Goal: Use online tool/utility: Utilize a website feature to perform a specific function

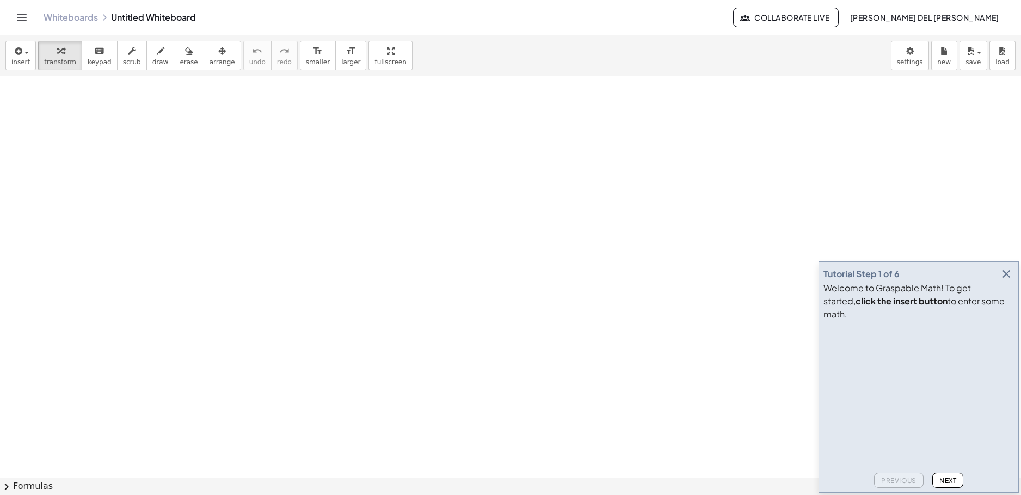
click at [1006, 280] on icon "button" at bounding box center [1006, 273] width 13 height 13
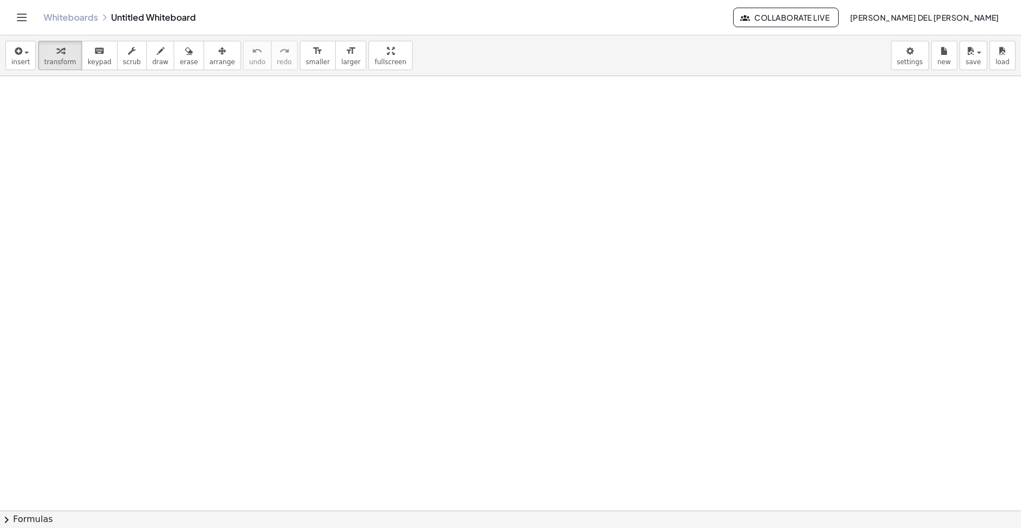
click at [186, 157] on div at bounding box center [510, 512] width 1021 height 873
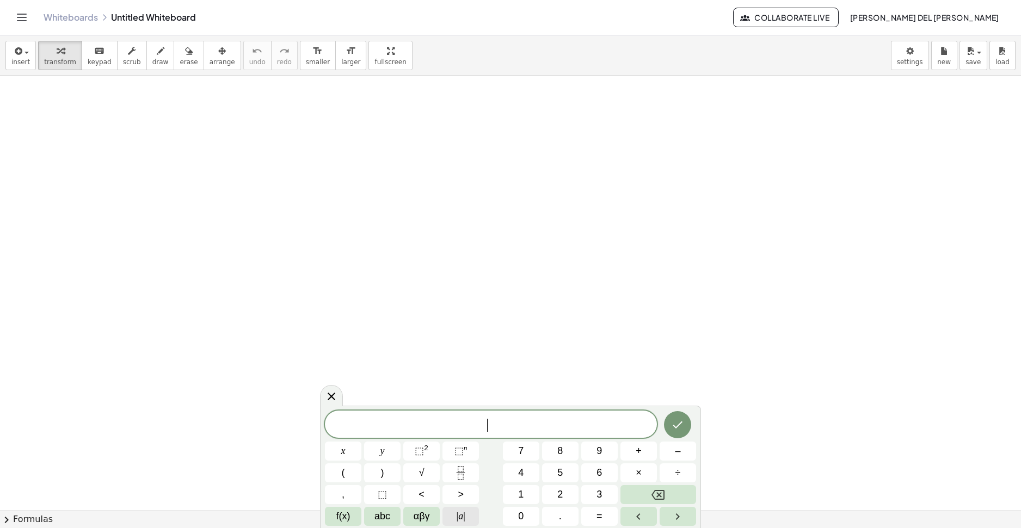
click at [454, 494] on button "| a |" at bounding box center [460, 516] width 36 height 19
click at [656, 486] on button "Backspace" at bounding box center [658, 494] width 76 height 19
click at [349, 494] on span "f(x)" at bounding box center [343, 516] width 14 height 15
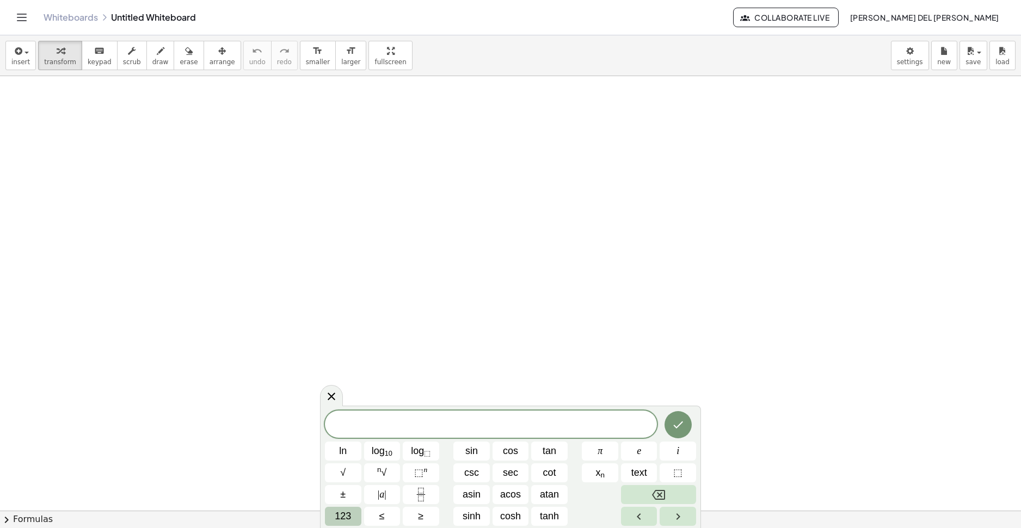
click at [350, 494] on span "123" at bounding box center [343, 516] width 16 height 15
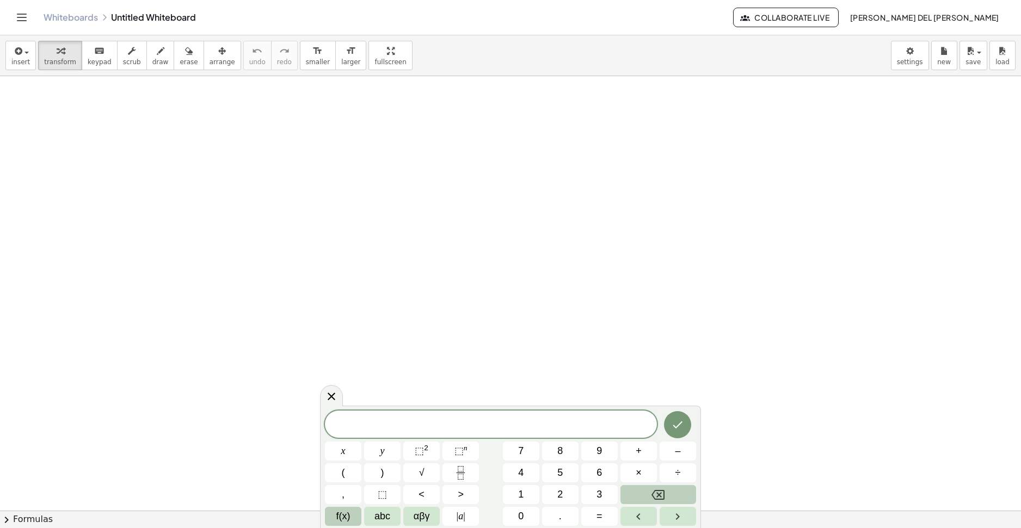
click at [346, 494] on span "f(x)" at bounding box center [343, 516] width 14 height 15
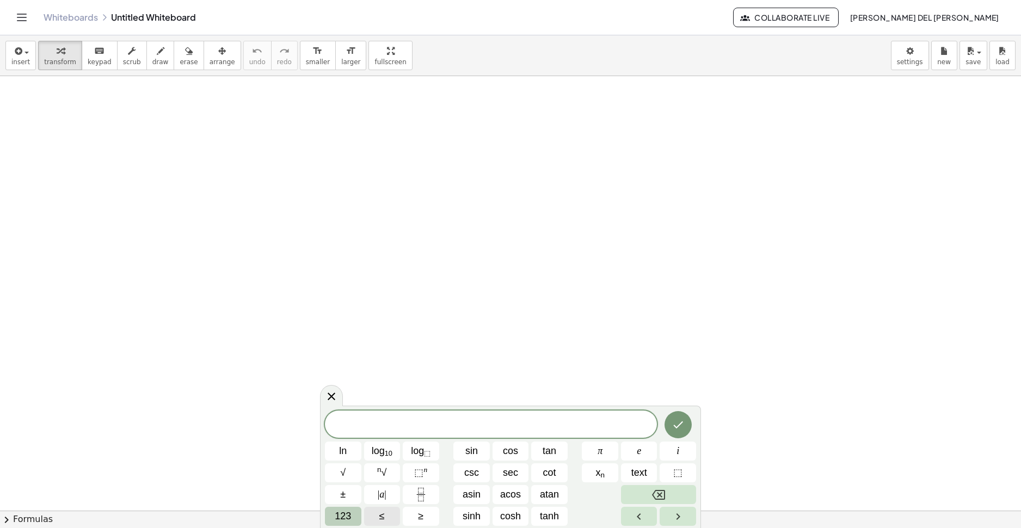
click at [374, 494] on button "≤" at bounding box center [382, 516] width 36 height 19
click at [663, 494] on icon "Backspace" at bounding box center [658, 495] width 13 height 13
click at [189, 159] on div at bounding box center [510, 512] width 1021 height 873
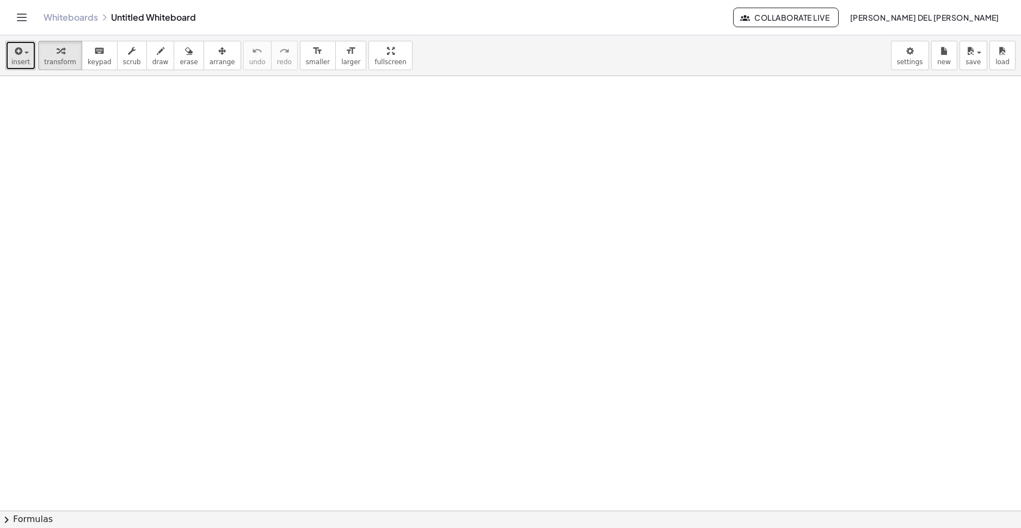
click at [23, 49] on div "button" at bounding box center [20, 50] width 19 height 13
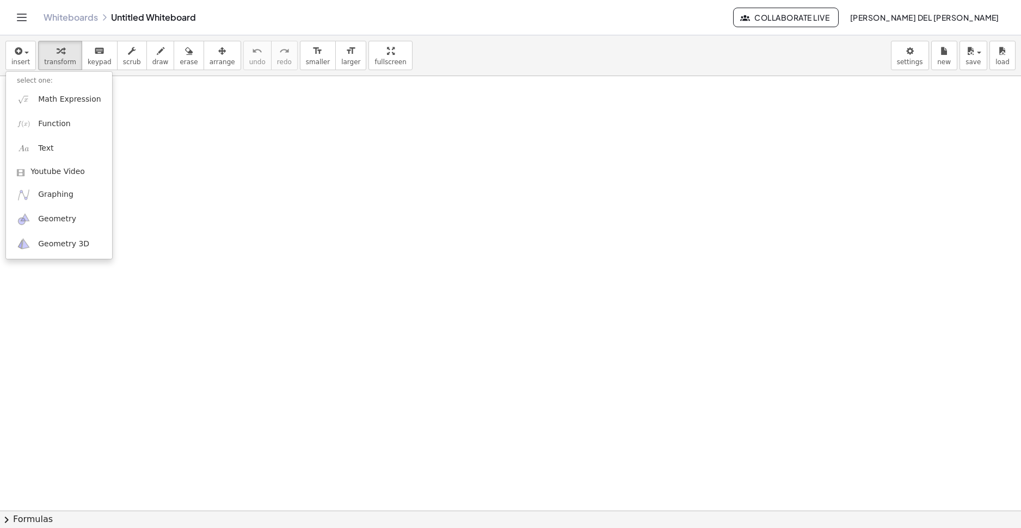
click at [86, 19] on link "Whiteboards" at bounding box center [71, 17] width 54 height 11
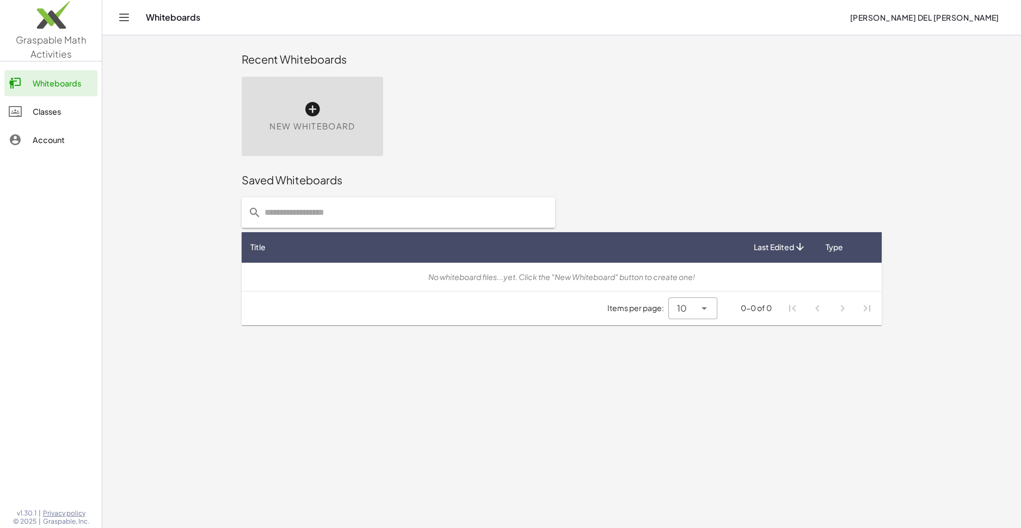
click at [61, 113] on div "Classes" at bounding box center [63, 111] width 60 height 13
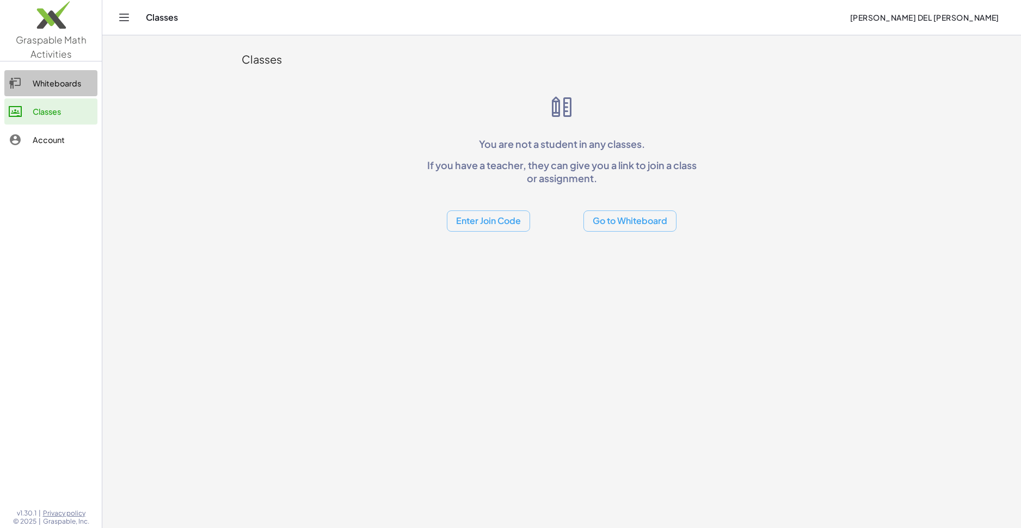
click at [15, 83] on icon at bounding box center [15, 83] width 13 height 13
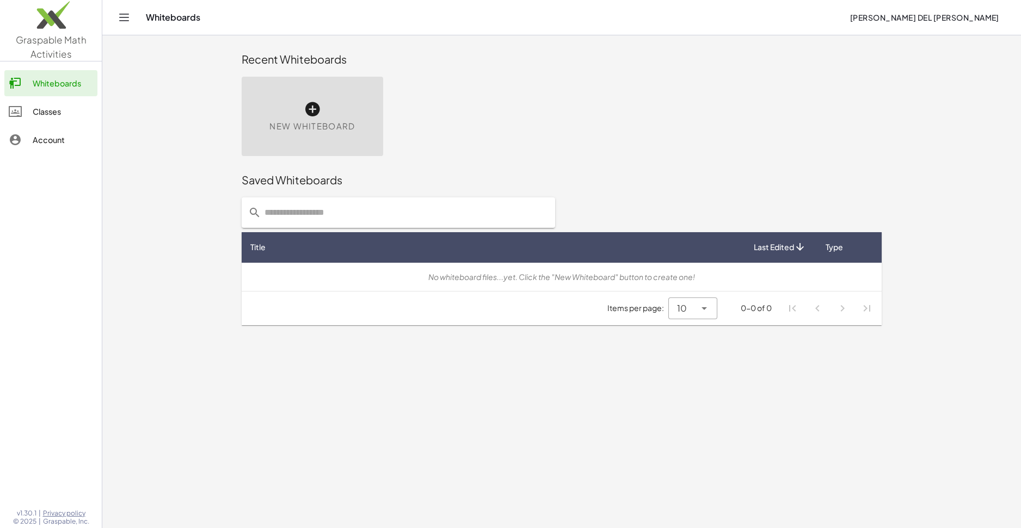
click at [654, 297] on div "Items per page: 10 ** 0-0 of 0" at bounding box center [562, 309] width 640 height 34
click at [334, 113] on div "New Whiteboard" at bounding box center [312, 116] width 141 height 79
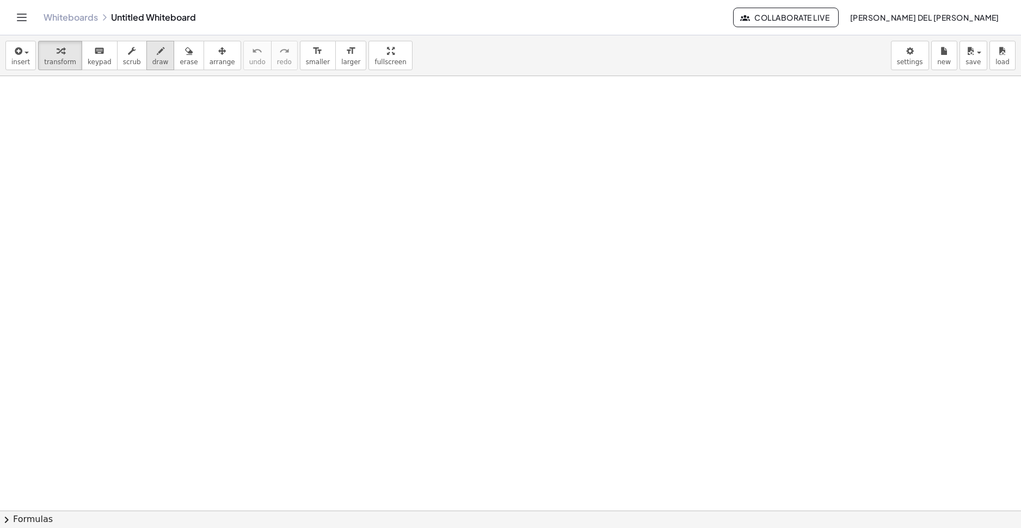
click at [152, 51] on div "button" at bounding box center [160, 50] width 16 height 13
drag, startPoint x: 132, startPoint y: 115, endPoint x: 173, endPoint y: 118, distance: 41.4
click at [173, 118] on div at bounding box center [510, 511] width 1021 height 870
click at [181, 52] on div "button" at bounding box center [189, 50] width 18 height 13
drag, startPoint x: 167, startPoint y: 99, endPoint x: 89, endPoint y: 61, distance: 86.4
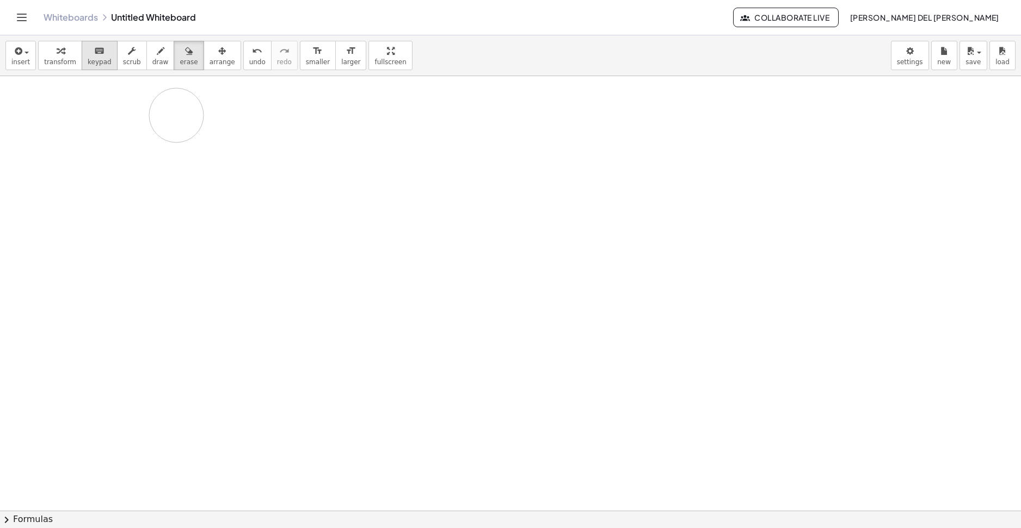
click at [153, 130] on div at bounding box center [510, 511] width 1021 height 870
click at [82, 52] on button "keyboard keypad" at bounding box center [100, 55] width 36 height 29
click at [62, 60] on span "transform" at bounding box center [60, 62] width 32 height 8
click at [13, 64] on span "insert" at bounding box center [20, 62] width 19 height 8
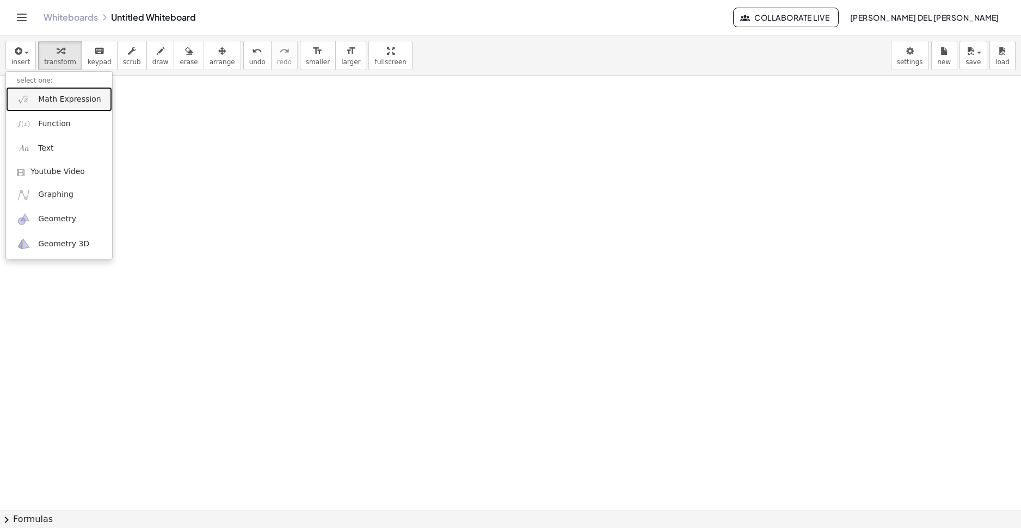
click at [75, 106] on link "Math Expression" at bounding box center [59, 99] width 106 height 24
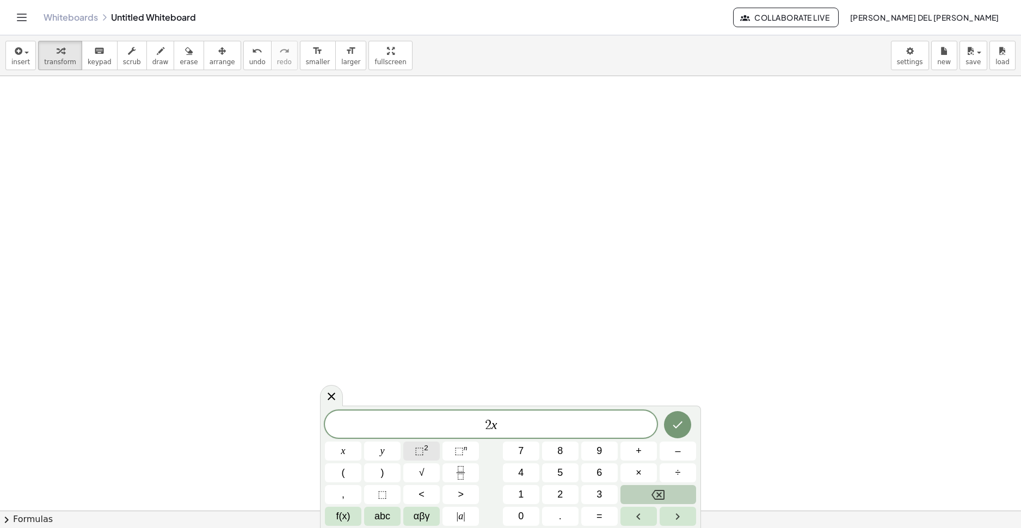
click at [412, 449] on button "⬚ 2" at bounding box center [421, 451] width 36 height 19
click at [677, 429] on icon "Done" at bounding box center [677, 422] width 13 height 13
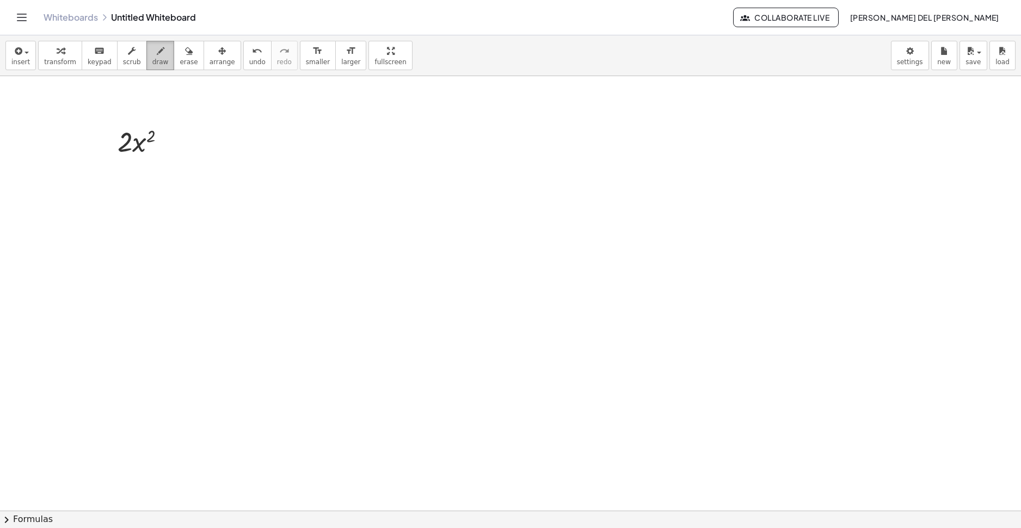
click at [152, 52] on div "button" at bounding box center [160, 50] width 16 height 13
drag, startPoint x: 88, startPoint y: 155, endPoint x: 130, endPoint y: 114, distance: 58.5
click at [130, 114] on div at bounding box center [510, 511] width 1021 height 870
click at [180, 60] on span "erase" at bounding box center [189, 62] width 18 height 8
drag, startPoint x: 98, startPoint y: 159, endPoint x: 133, endPoint y: 163, distance: 34.5
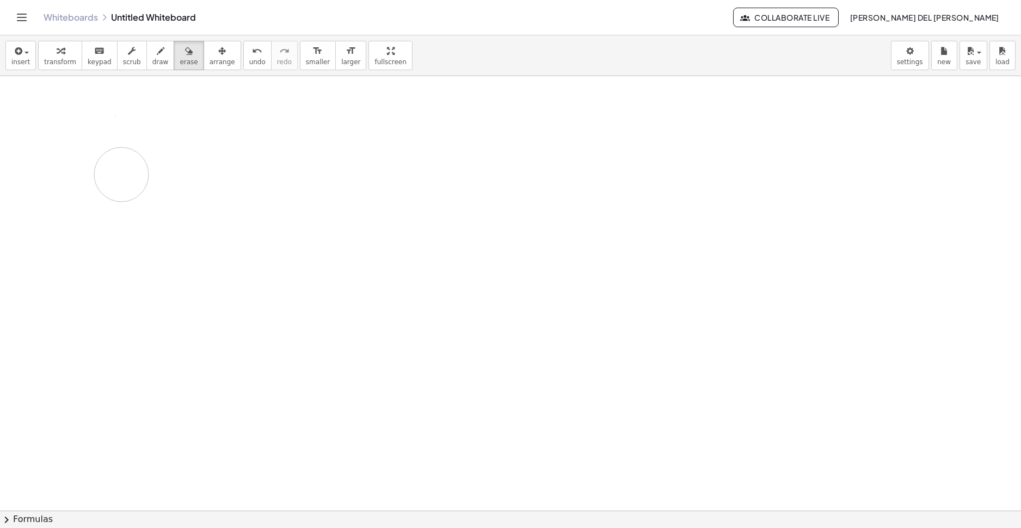
click at [129, 169] on div at bounding box center [510, 511] width 1021 height 870
drag, startPoint x: 118, startPoint y: 149, endPoint x: 189, endPoint y: 127, distance: 74.4
click at [192, 127] on div at bounding box center [510, 511] width 1021 height 870
click at [88, 53] on div "keyboard" at bounding box center [100, 50] width 24 height 13
click at [144, 156] on div at bounding box center [137, 142] width 38 height 32
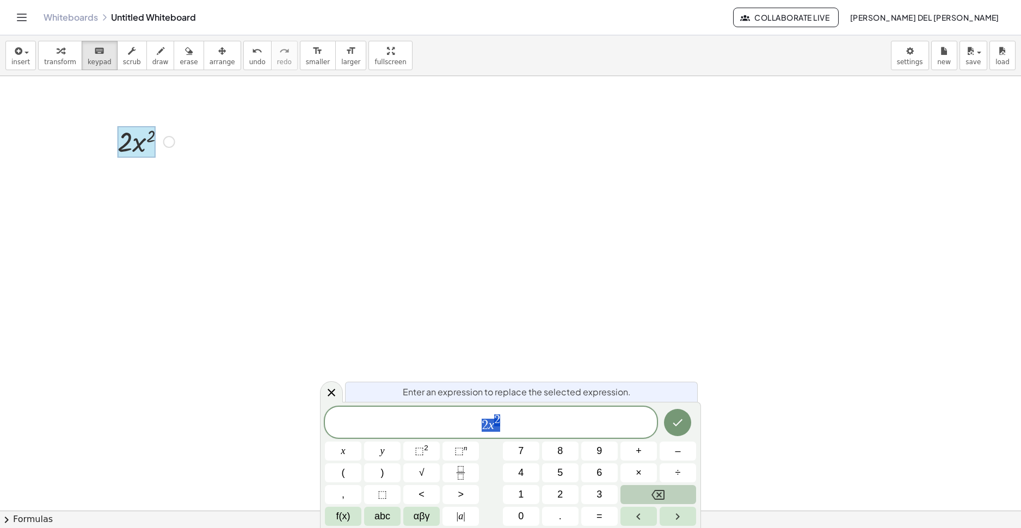
click at [478, 421] on span "2 x 2" at bounding box center [491, 424] width 332 height 20
click at [686, 425] on button "Done" at bounding box center [677, 422] width 27 height 27
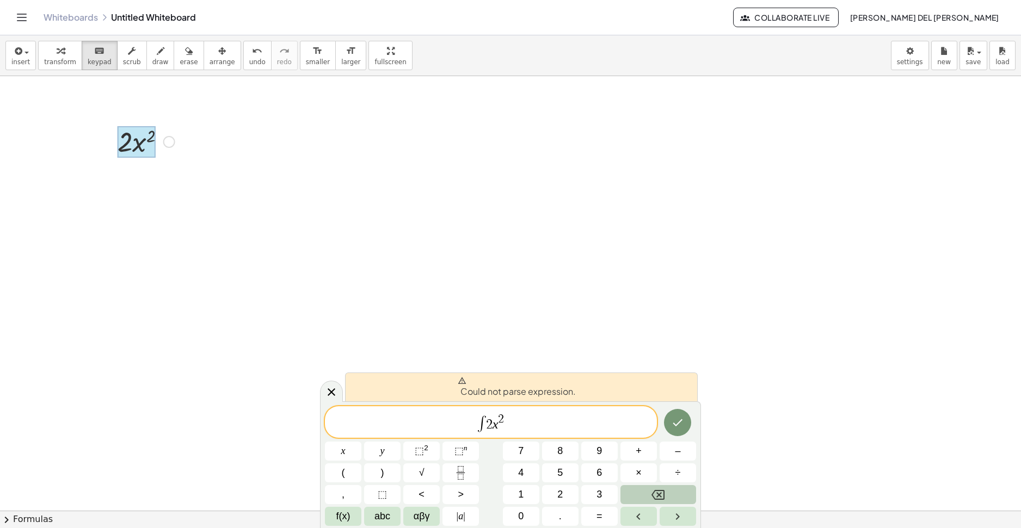
click at [361, 442] on div at bounding box center [343, 451] width 36 height 19
click at [484, 421] on big "∫" at bounding box center [482, 424] width 8 height 16
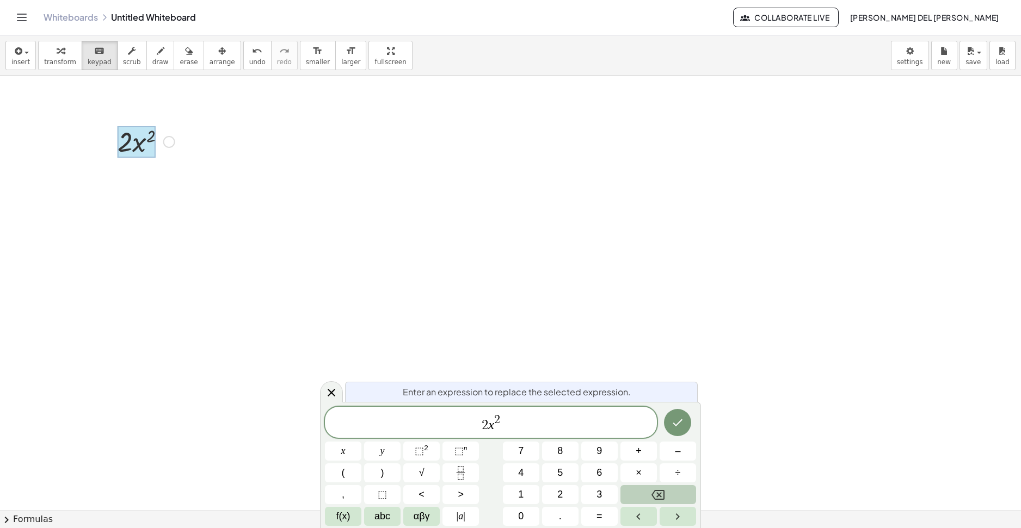
click at [681, 349] on div at bounding box center [510, 511] width 1021 height 870
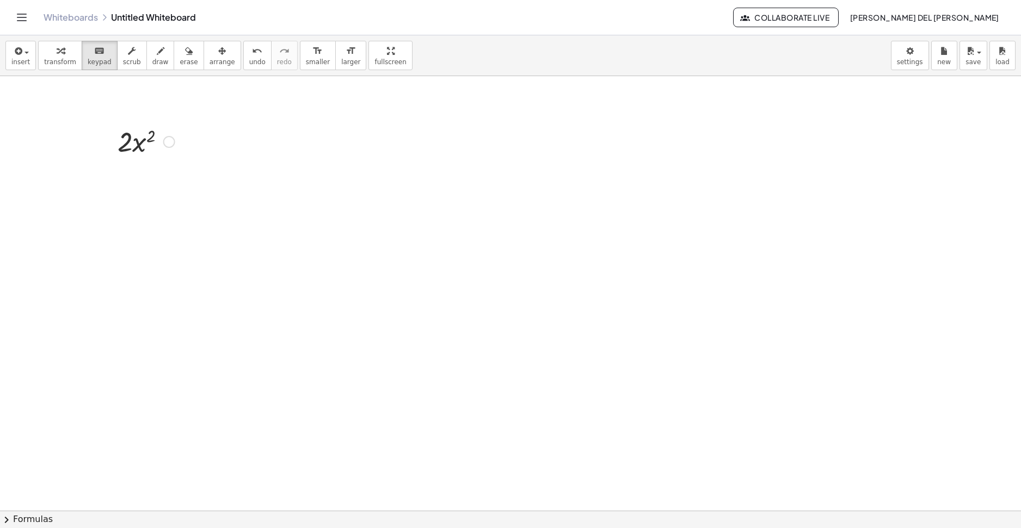
click at [180, 197] on div at bounding box center [510, 511] width 1021 height 870
click at [44, 37] on div "insert select one: Math Expression Function Text Youtube Video Graphing Geometr…" at bounding box center [510, 55] width 1021 height 41
click at [50, 54] on div "button" at bounding box center [60, 50] width 32 height 13
click at [133, 164] on icon at bounding box center [136, 169] width 11 height 11
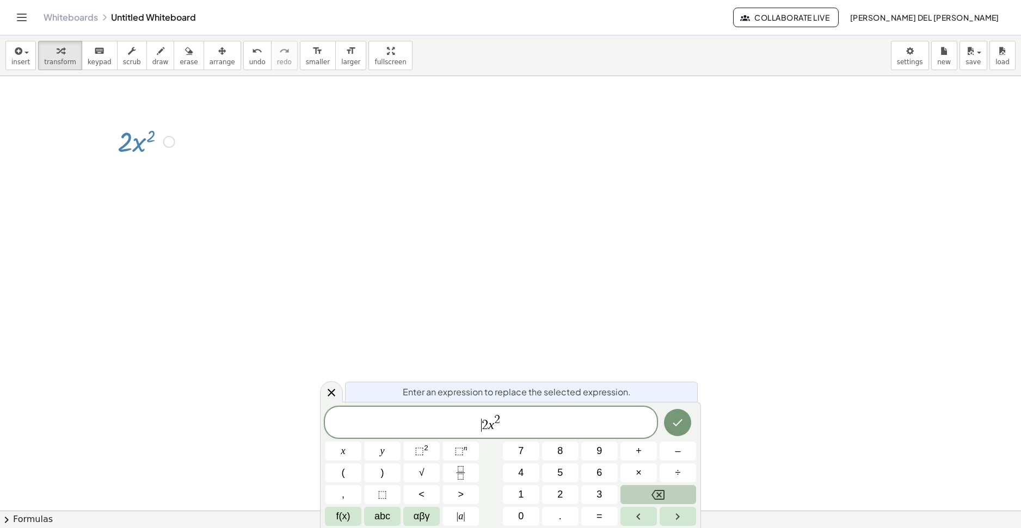
click at [449, 420] on span "​ 2 x 2" at bounding box center [491, 424] width 332 height 20
click at [327, 392] on icon at bounding box center [331, 392] width 13 height 13
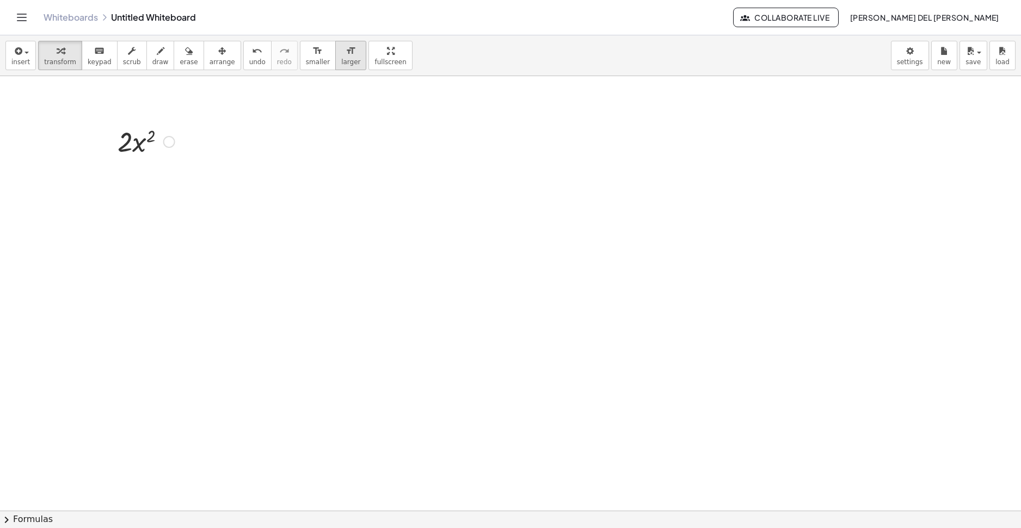
click at [341, 61] on span "larger" at bounding box center [350, 62] width 19 height 8
click at [335, 54] on button "format_size larger" at bounding box center [350, 55] width 31 height 29
click at [306, 63] on span "smaller" at bounding box center [318, 62] width 24 height 8
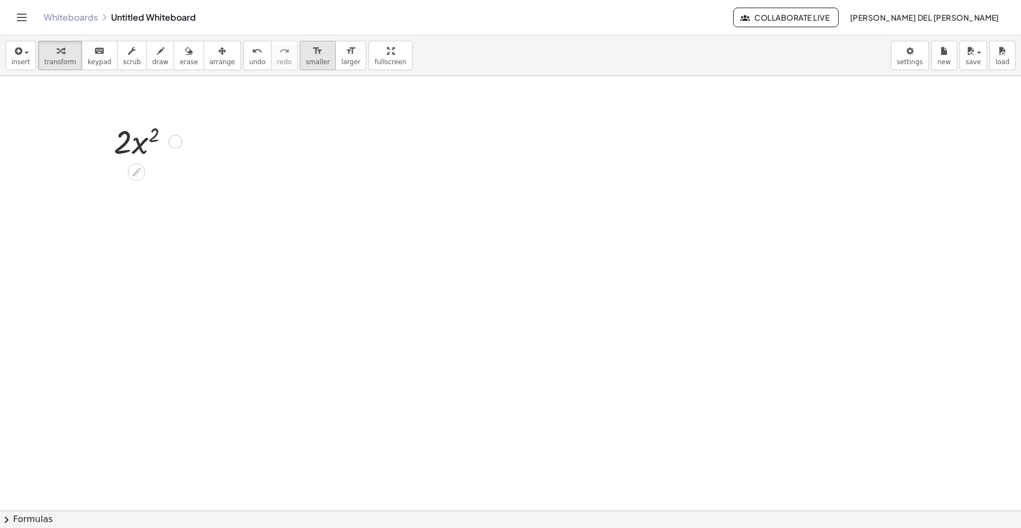
click at [306, 63] on span "smaller" at bounding box center [318, 62] width 24 height 8
click at [310, 58] on button "format_size smaller" at bounding box center [318, 55] width 36 height 29
drag, startPoint x: 133, startPoint y: 146, endPoint x: 153, endPoint y: 144, distance: 19.7
click at [357, 179] on div at bounding box center [510, 511] width 1021 height 870
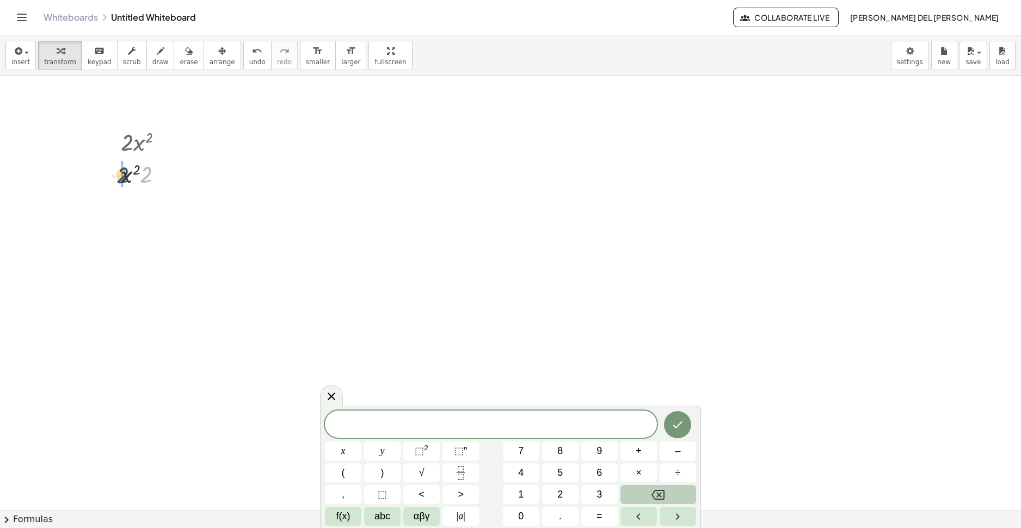
drag, startPoint x: 147, startPoint y: 174, endPoint x: 119, endPoint y: 175, distance: 27.8
click at [120, 175] on div "· 2 · x 2 · 2 · 2 · x 2" at bounding box center [139, 156] width 71 height 69
click at [220, 164] on div at bounding box center [510, 511] width 1021 height 870
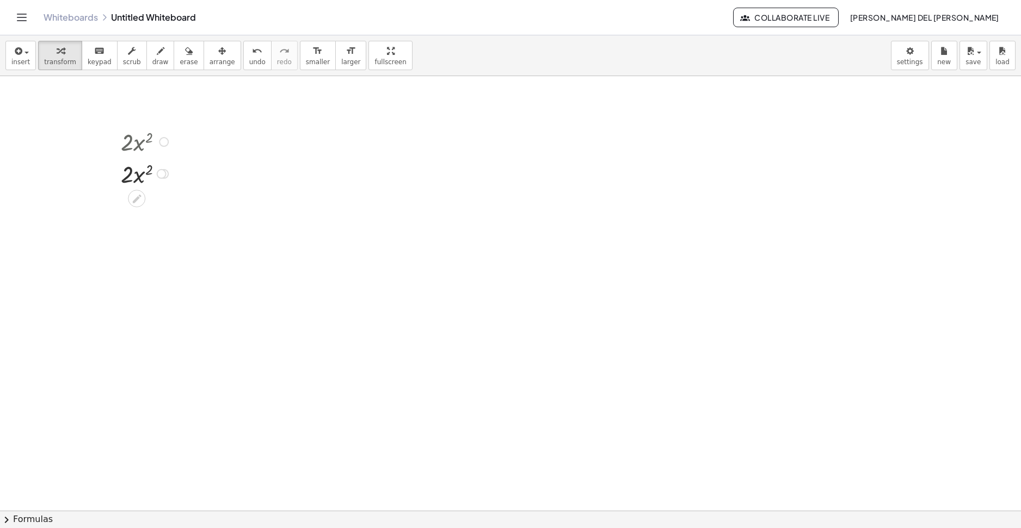
click at [140, 139] on div at bounding box center [145, 141] width 61 height 32
click at [155, 155] on div at bounding box center [145, 141] width 61 height 32
click at [164, 142] on div at bounding box center [164, 142] width 10 height 10
click at [274, 187] on div at bounding box center [510, 511] width 1021 height 870
drag, startPoint x: 213, startPoint y: 214, endPoint x: 35, endPoint y: 130, distance: 196.7
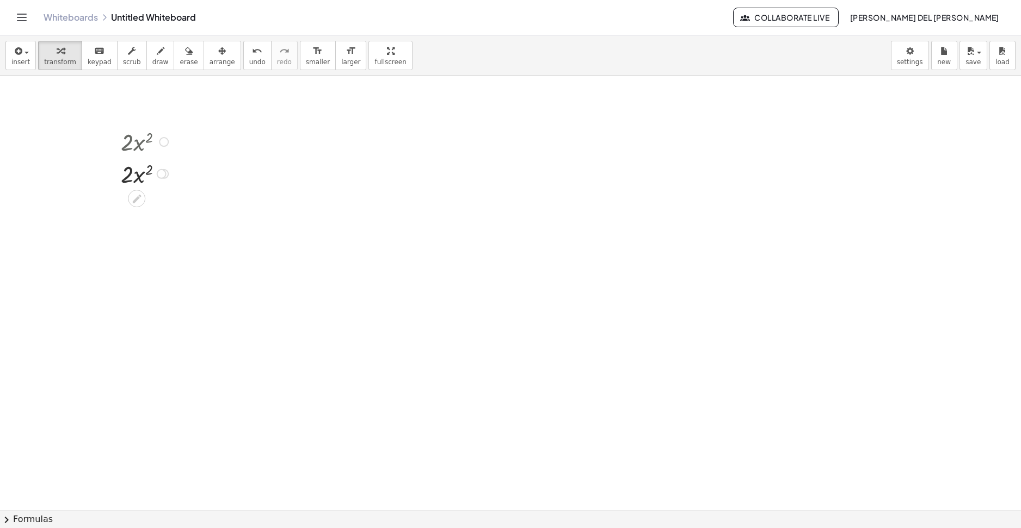
click at [35, 130] on div at bounding box center [510, 511] width 1021 height 870
click at [180, 63] on span "erase" at bounding box center [189, 62] width 18 height 8
drag, startPoint x: 153, startPoint y: 105, endPoint x: 78, endPoint y: 241, distance: 154.7
click at [79, 241] on div at bounding box center [510, 511] width 1021 height 870
drag, startPoint x: 92, startPoint y: 184, endPoint x: 182, endPoint y: 172, distance: 90.7
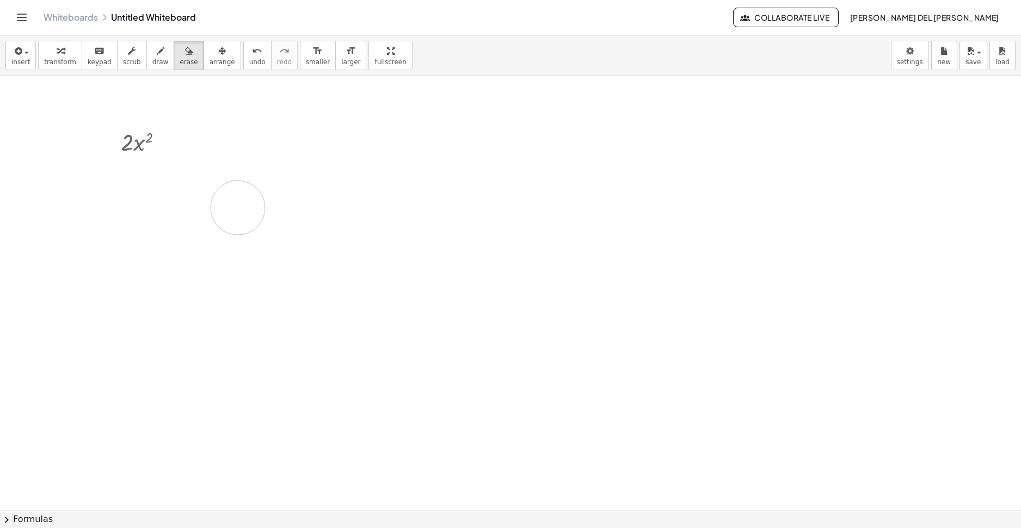
click at [164, 184] on div at bounding box center [510, 511] width 1021 height 870
click at [155, 120] on div at bounding box center [510, 511] width 1021 height 870
